Goal: Task Accomplishment & Management: Use online tool/utility

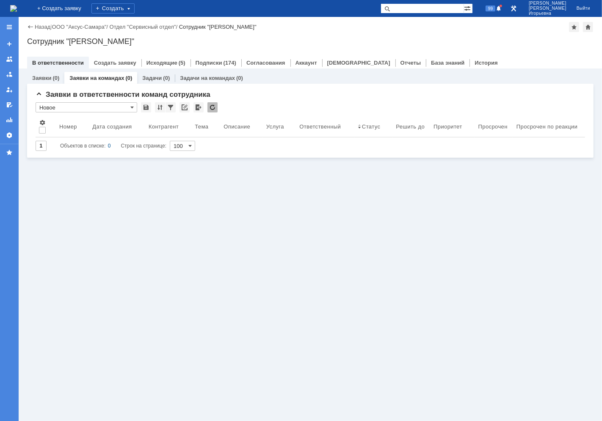
click at [422, 11] on input "text" at bounding box center [421, 8] width 83 height 10
type input "28548"
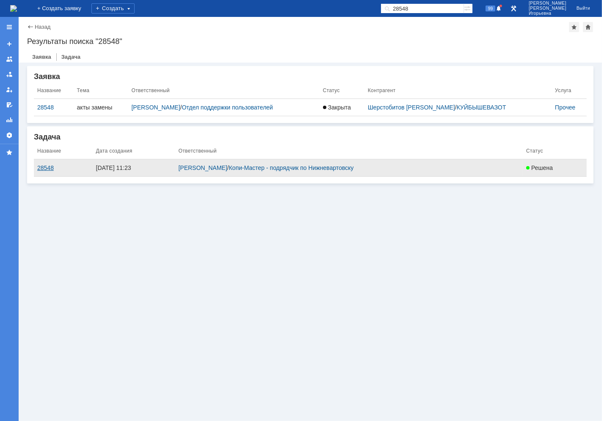
click at [45, 167] on div "28548" at bounding box center [63, 168] width 52 height 7
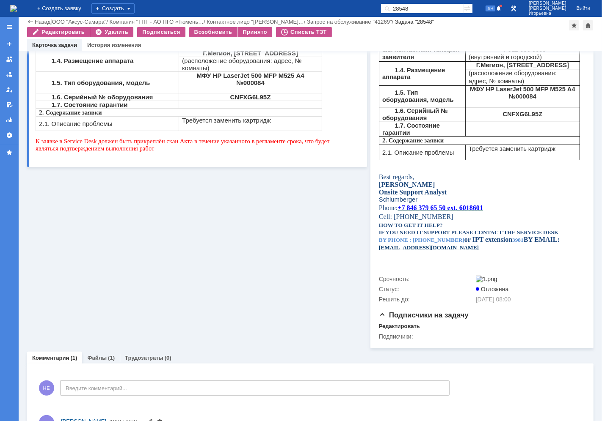
scroll to position [232, 0]
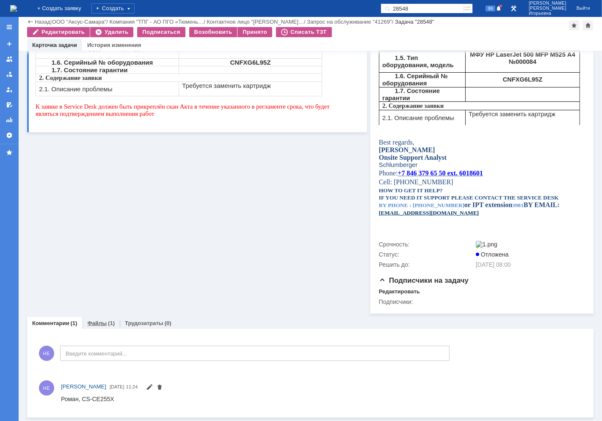
click at [99, 322] on link "Файлы" at bounding box center [96, 323] width 19 height 6
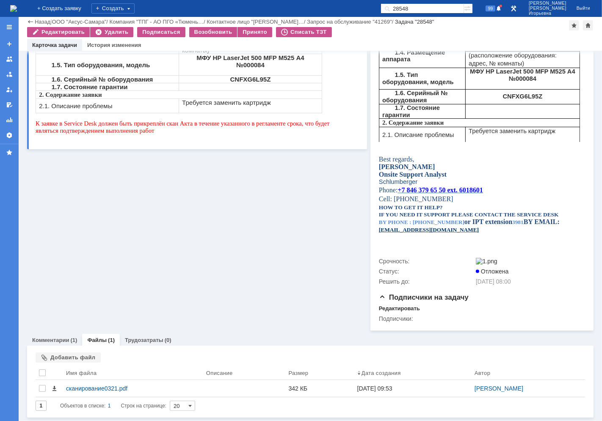
scroll to position [215, 0]
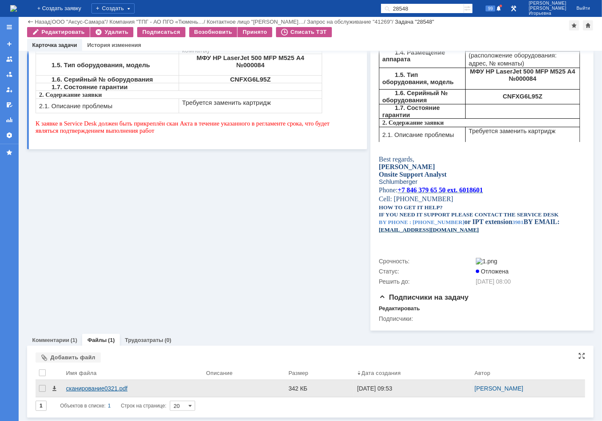
click at [84, 387] on div "сканирование0321.pdf" at bounding box center [132, 388] width 133 height 7
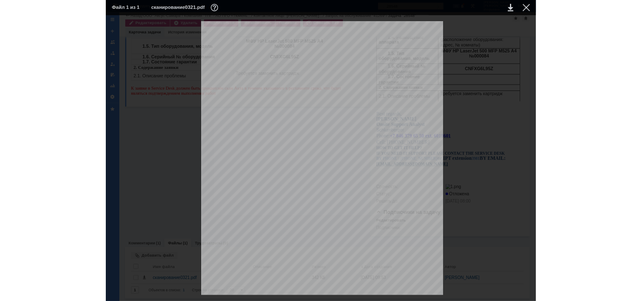
scroll to position [574, 0]
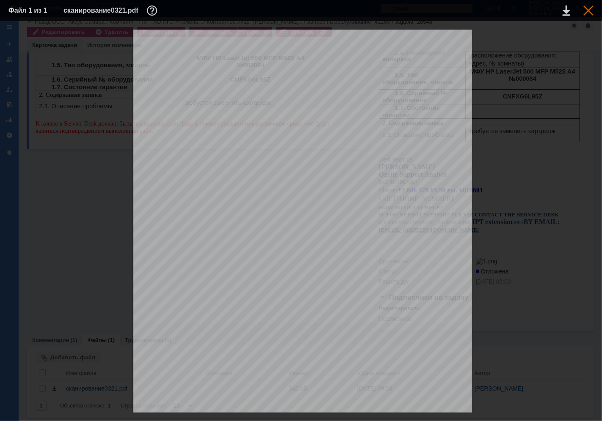
click at [588, 8] on div at bounding box center [588, 10] width 10 height 10
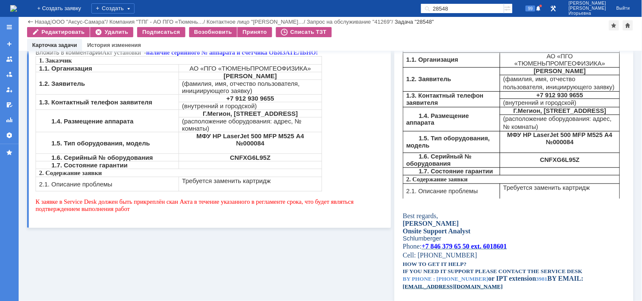
scroll to position [121, 0]
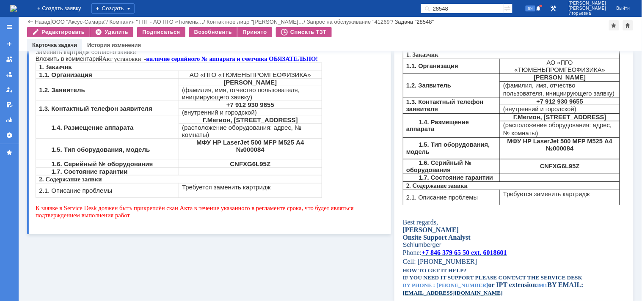
click at [249, 160] on strong "CNFXG6L95Z" at bounding box center [250, 163] width 41 height 7
copy strong "CNFXG6L95Z"
click at [258, 161] on strong "CNFXG6L95Z" at bounding box center [250, 163] width 41 height 7
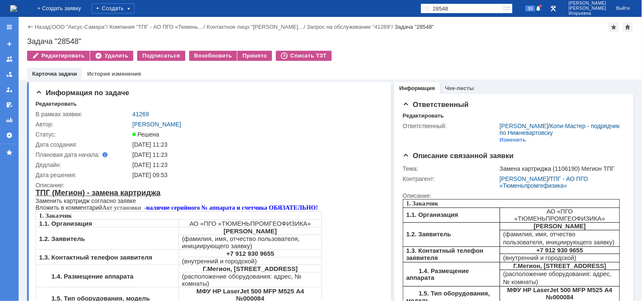
scroll to position [0, 0]
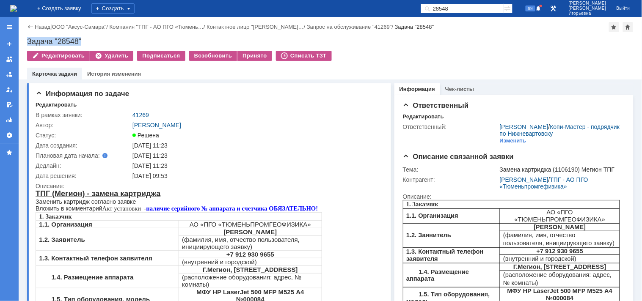
drag, startPoint x: 94, startPoint y: 38, endPoint x: 23, endPoint y: 34, distance: 71.2
click at [23, 34] on div "Назад | ООО "Аксус-Самара" / Компания "ТПГ - АО ПГО «Тюмень… / Контактное лицо …" at bounding box center [330, 48] width 623 height 63
copy div "Задача "28548""
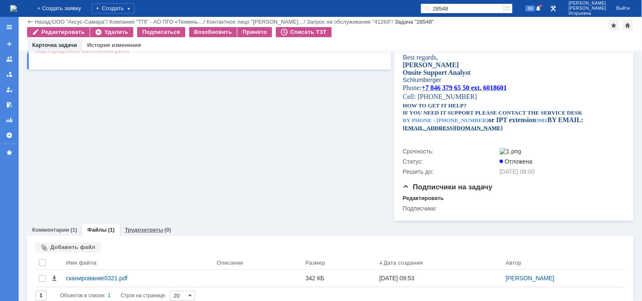
scroll to position [299, 0]
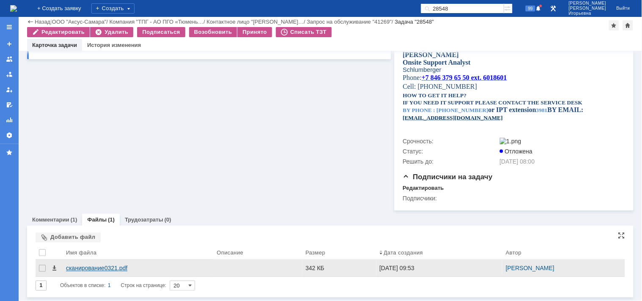
click at [86, 269] on div "сканирование0321.pdf" at bounding box center [138, 268] width 144 height 7
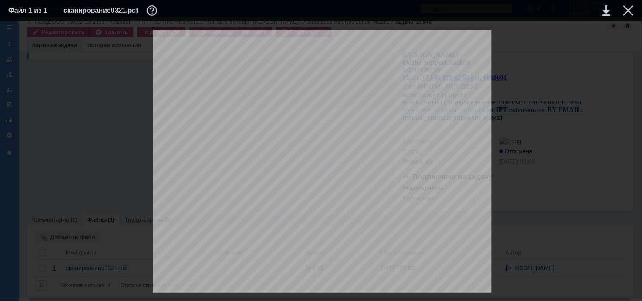
scroll to position [658, 0]
click at [601, 11] on div at bounding box center [628, 10] width 10 height 10
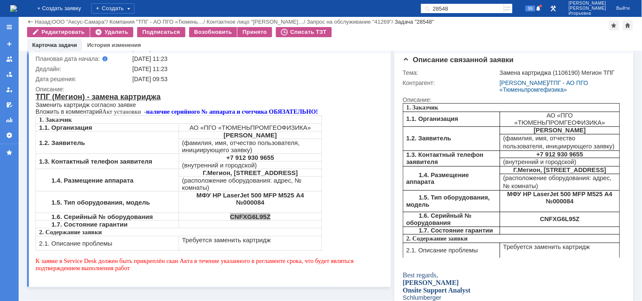
scroll to position [0, 0]
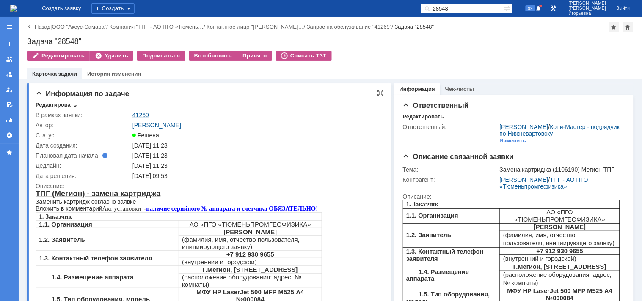
click at [138, 115] on link "41269" at bounding box center [140, 115] width 16 height 7
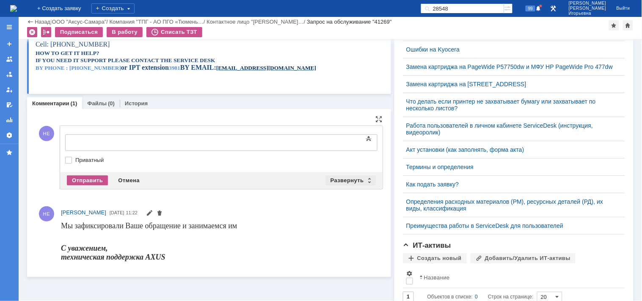
click at [366, 178] on div "Развернуть" at bounding box center [350, 181] width 50 height 10
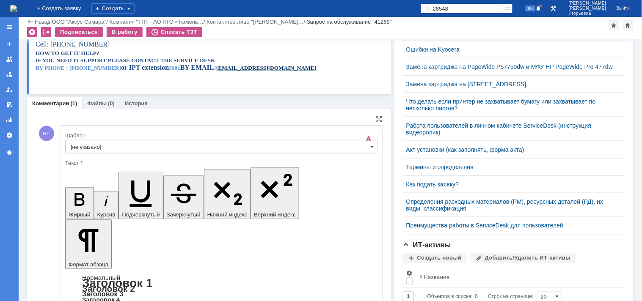
click at [371, 147] on span at bounding box center [372, 146] width 3 height 7
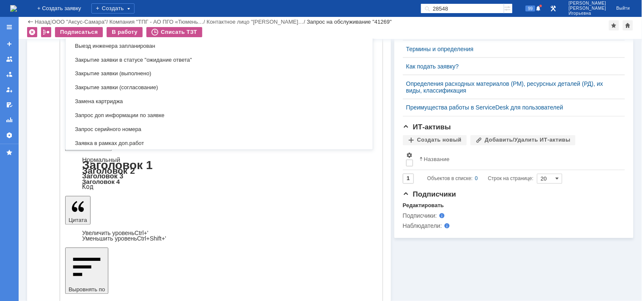
scroll to position [390, 0]
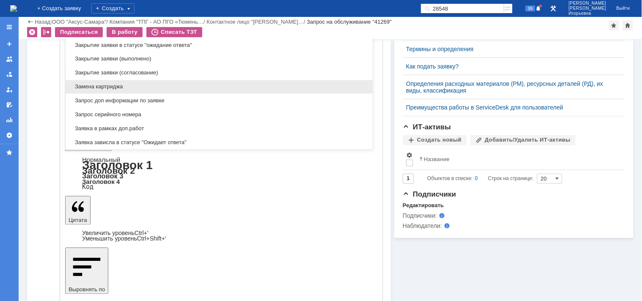
click at [98, 85] on span "Замена картриджа" at bounding box center [219, 87] width 297 height 7
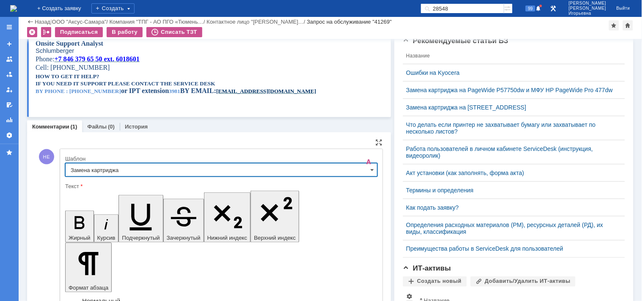
type input "Замена картриджа"
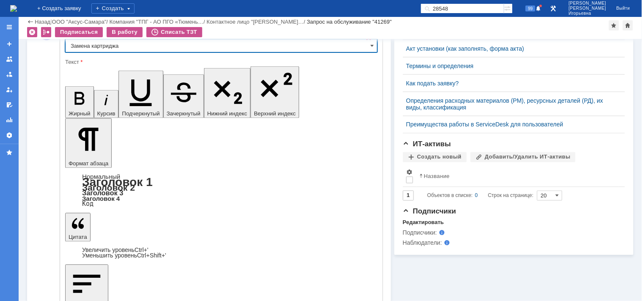
scroll to position [352, 0]
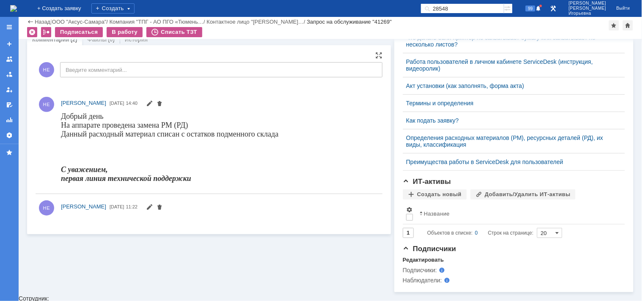
scroll to position [0, 0]
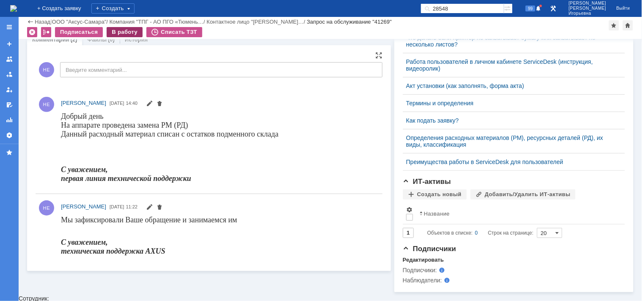
click at [125, 33] on div "В работу" at bounding box center [125, 32] width 36 height 10
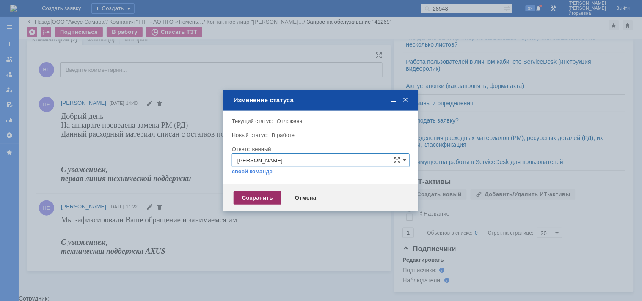
click at [242, 196] on div "Сохранить" at bounding box center [258, 198] width 48 height 14
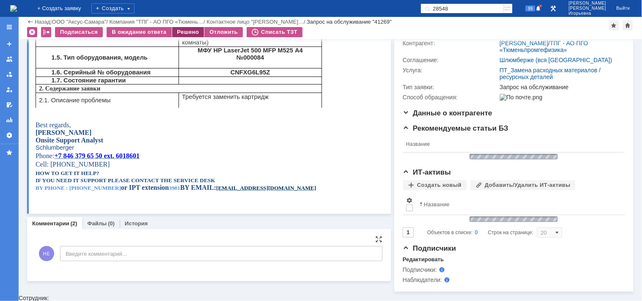
scroll to position [290, 0]
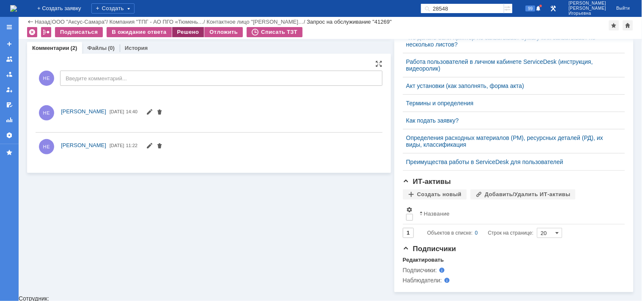
click at [176, 29] on div "Решено" at bounding box center [188, 32] width 32 height 10
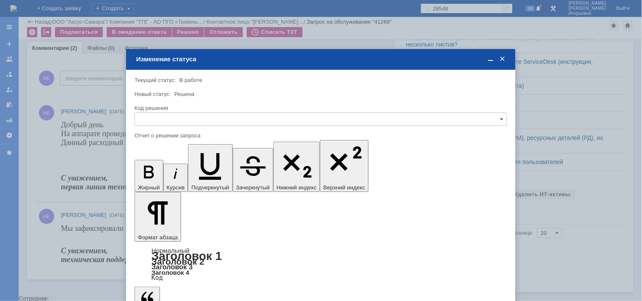
scroll to position [0, 0]
click at [148, 119] on input "text" at bounding box center [321, 120] width 372 height 14
drag, startPoint x: 153, startPoint y: 175, endPoint x: 38, endPoint y: 60, distance: 162.1
click at [153, 175] on span "Решено" at bounding box center [320, 176] width 361 height 7
type input "Решено"
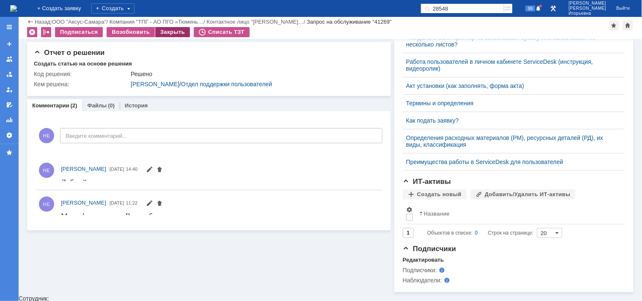
click at [171, 28] on div "Закрыть" at bounding box center [172, 32] width 35 height 10
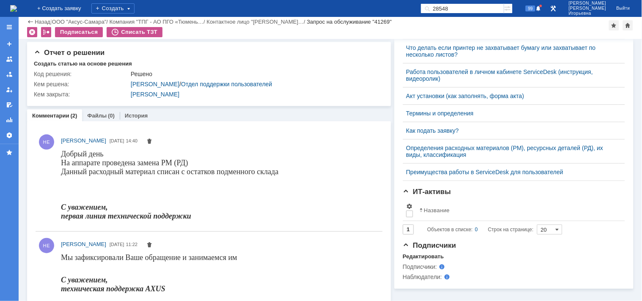
click at [17, 9] on img at bounding box center [13, 8] width 7 height 7
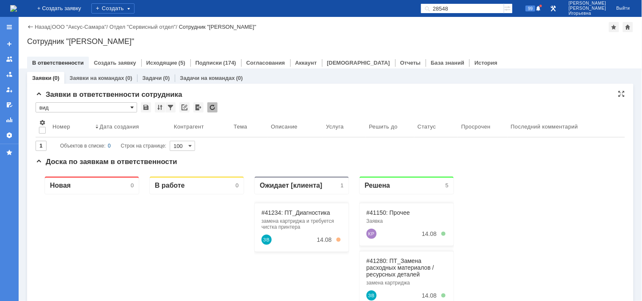
click at [130, 107] on span at bounding box center [131, 107] width 3 height 7
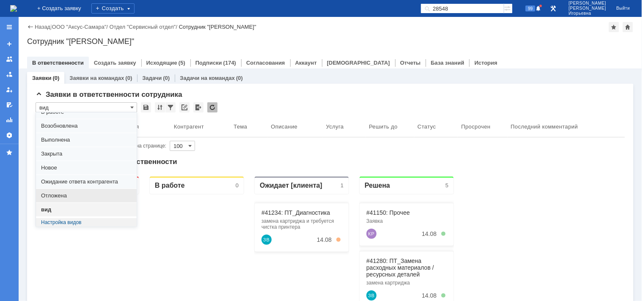
click at [51, 196] on span "Отложена" at bounding box center [86, 195] width 91 height 7
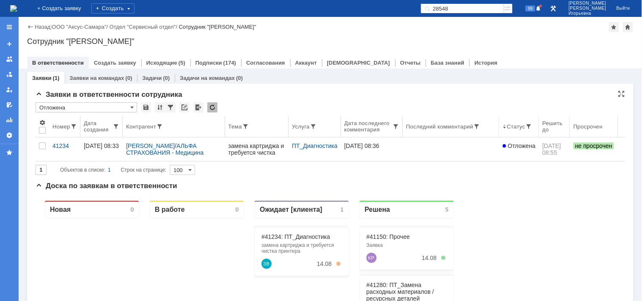
type input "Отложена"
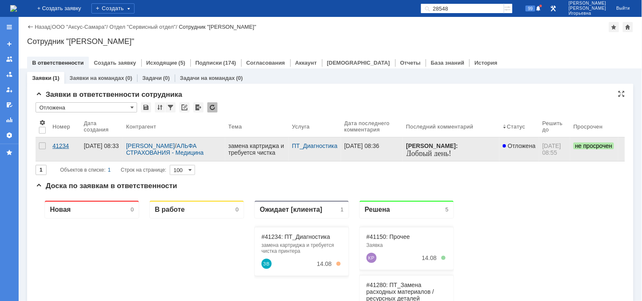
click at [62, 149] on div "41234" at bounding box center [64, 146] width 25 height 7
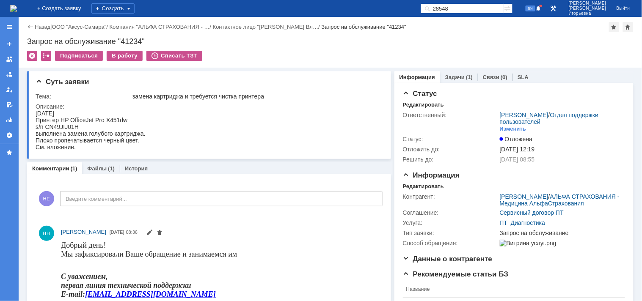
click at [17, 7] on img at bounding box center [13, 8] width 7 height 7
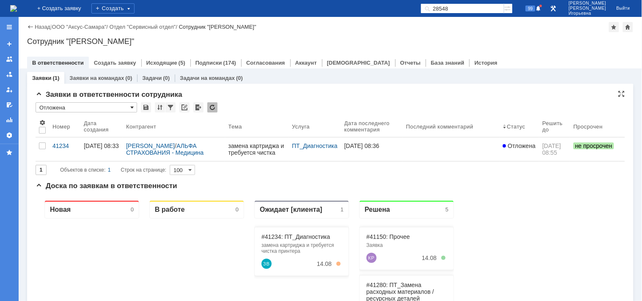
click at [132, 108] on span at bounding box center [131, 107] width 3 height 7
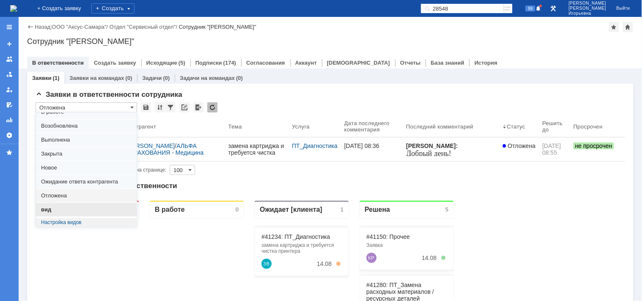
click at [45, 212] on span "вид" at bounding box center [86, 209] width 91 height 7
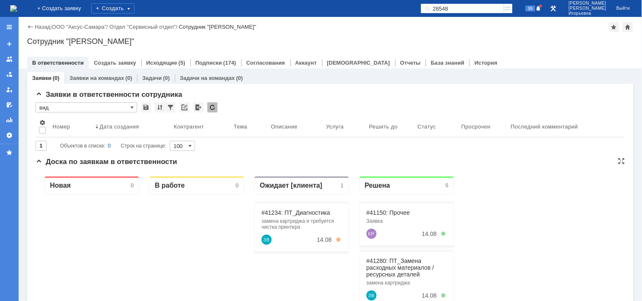
type input "вид"
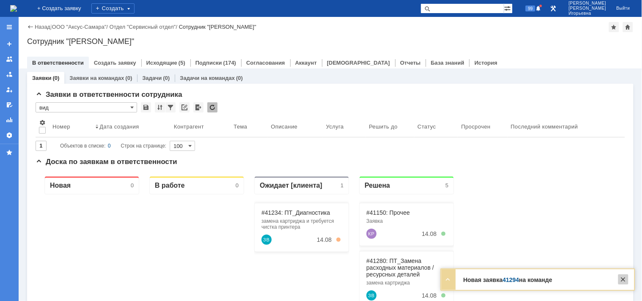
click at [626, 279] on div at bounding box center [623, 280] width 10 height 10
